Goal: Information Seeking & Learning: Find specific fact

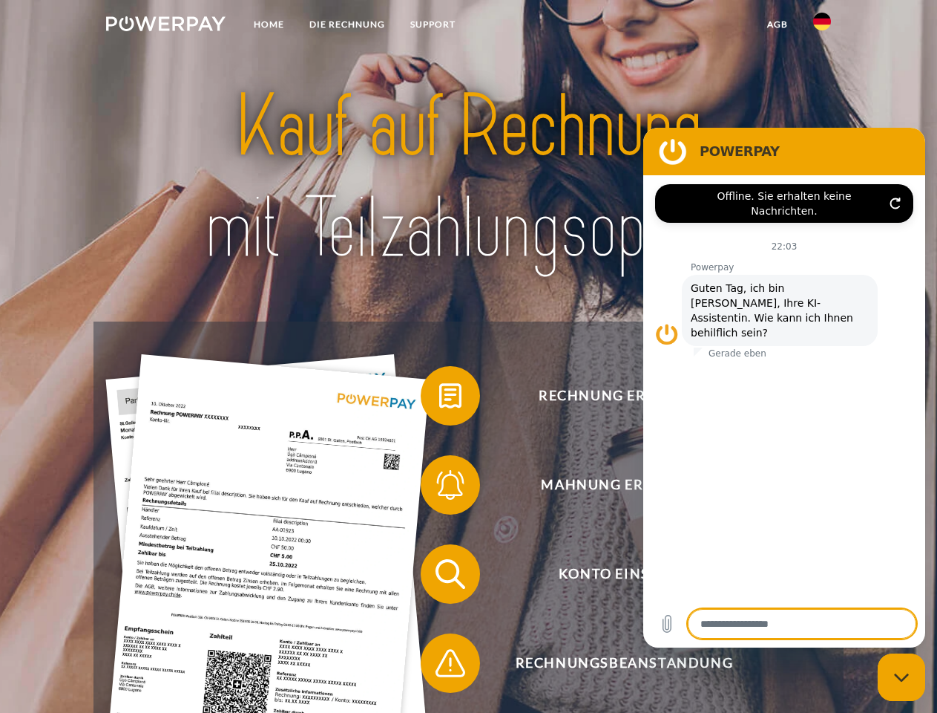
click at [166, 26] on img at bounding box center [165, 23] width 119 height 15
click at [822, 26] on img at bounding box center [822, 22] width 18 height 18
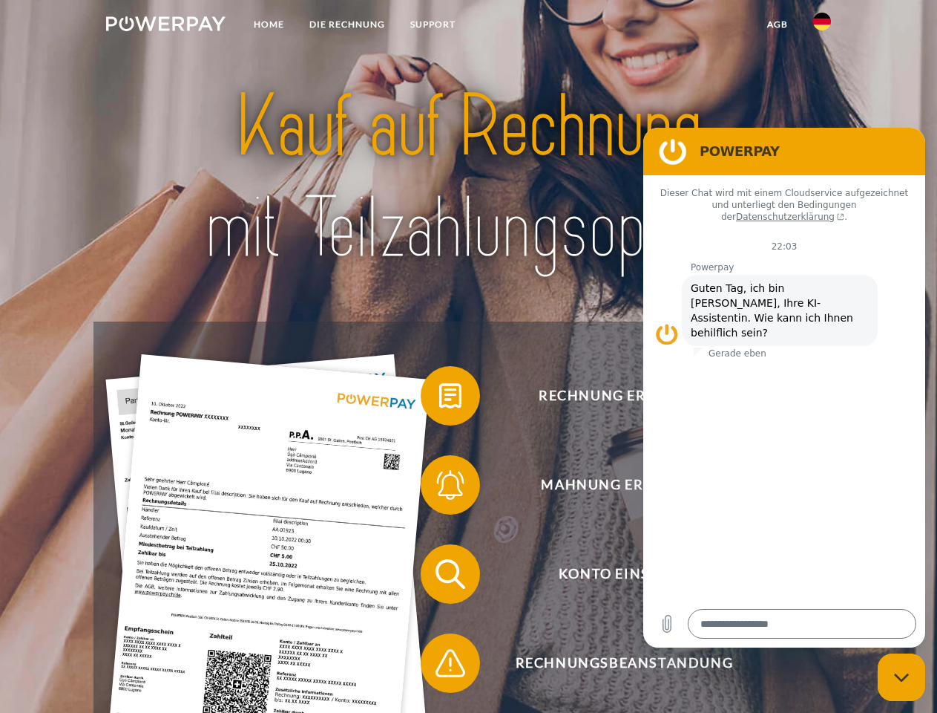
click at [777, 24] on link "agb" at bounding box center [778, 24] width 46 height 27
click at [439, 399] on span at bounding box center [428, 395] width 74 height 74
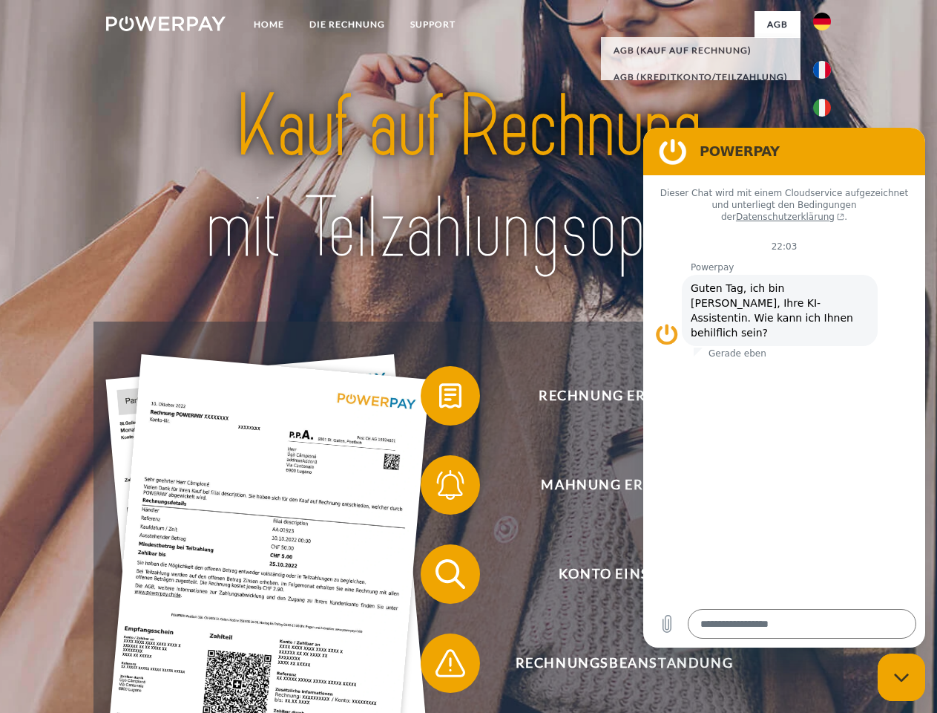
click at [439, 488] on span at bounding box center [428, 485] width 74 height 74
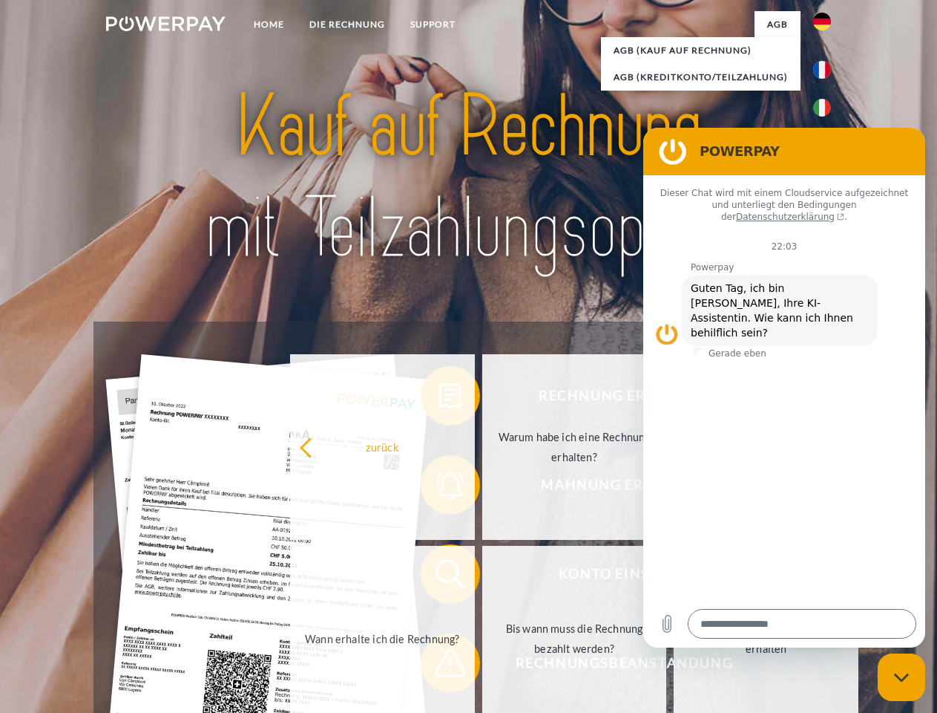
click at [482, 577] on link "Bis wann muss die Rechnung bezahlt werden?" at bounding box center [574, 639] width 185 height 186
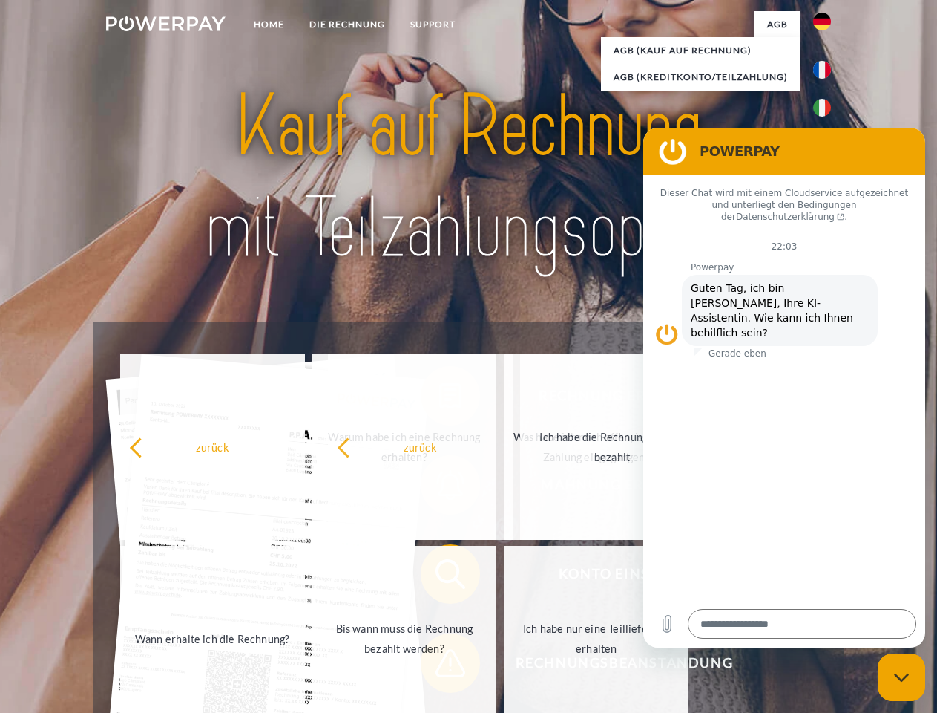
click at [439, 666] on span at bounding box center [428, 663] width 74 height 74
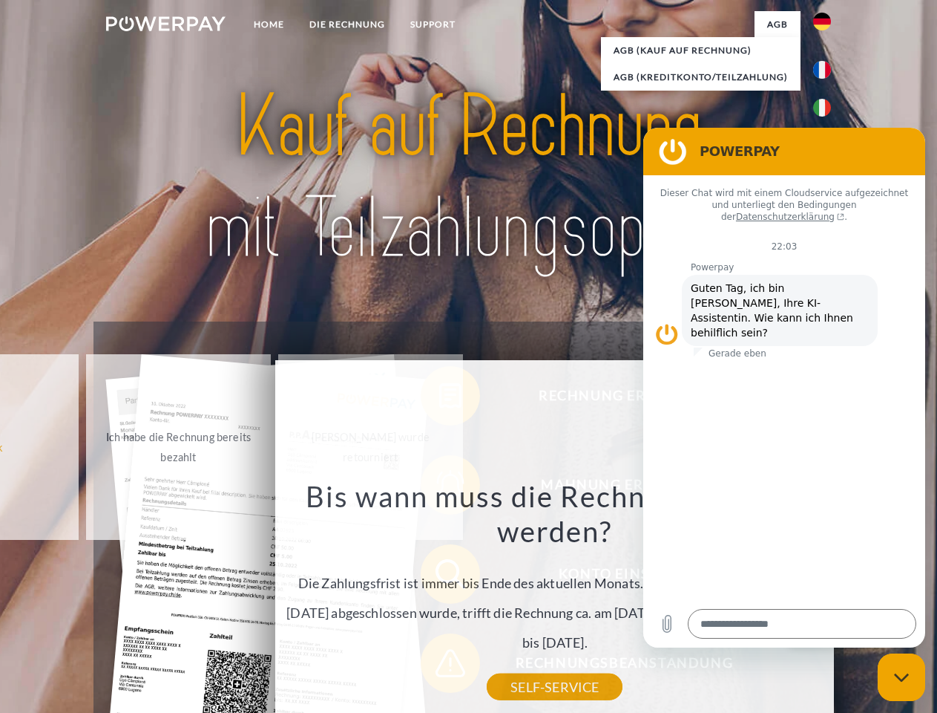
click at [902, 677] on icon "Messaging-Fenster schließen" at bounding box center [902, 677] width 16 height 10
type textarea "*"
